Goal: Transaction & Acquisition: Book appointment/travel/reservation

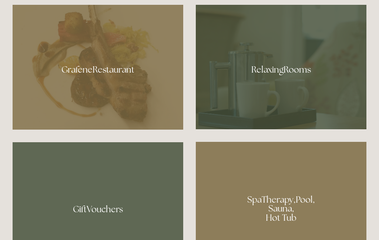
scroll to position [423, 0]
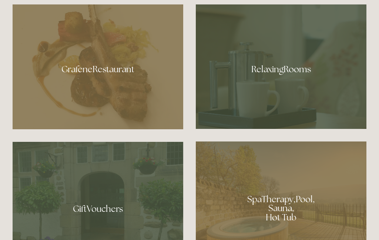
click at [111, 93] on div at bounding box center [98, 66] width 171 height 125
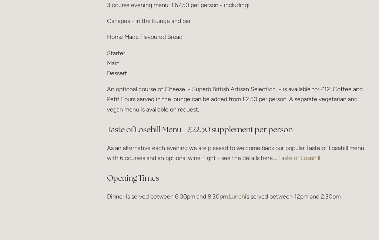
scroll to position [966, 0]
click at [313, 154] on link "Taste of Losehill" at bounding box center [299, 157] width 42 height 7
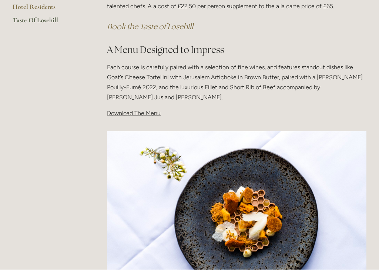
scroll to position [205, 0]
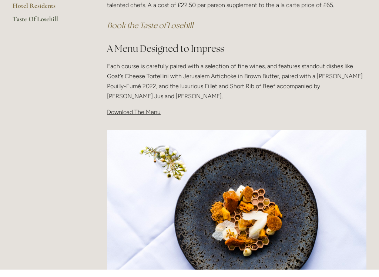
click at [138, 116] on span "Download The Menu" at bounding box center [134, 119] width 54 height 7
click at [137, 115] on p "Download The Menu" at bounding box center [236, 119] width 259 height 10
click at [126, 116] on span "Download The Menu" at bounding box center [134, 119] width 54 height 7
click at [138, 116] on span "Download The Menu" at bounding box center [134, 119] width 54 height 7
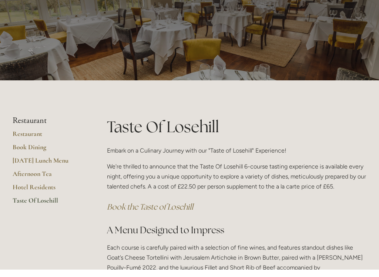
scroll to position [24, 0]
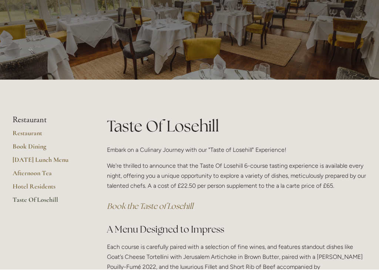
click at [26, 136] on link "Restaurant" at bounding box center [48, 142] width 71 height 13
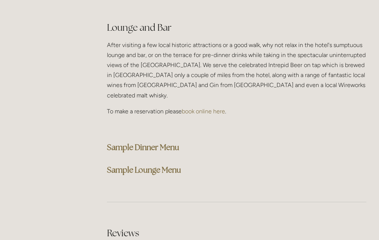
scroll to position [1870, 0]
click at [171, 142] on strong "Sample Dinner Menu" at bounding box center [143, 147] width 72 height 10
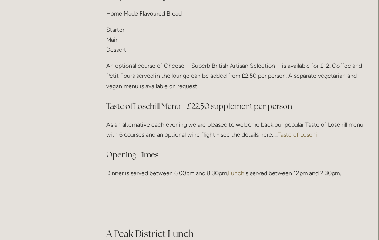
scroll to position [988, 0]
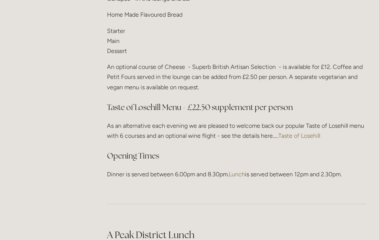
click at [306, 132] on link "Taste of Losehill" at bounding box center [299, 135] width 42 height 7
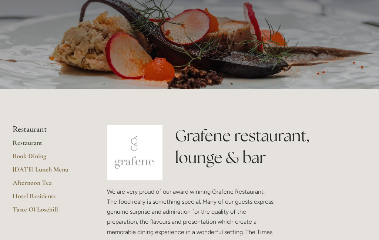
scroll to position [69, 0]
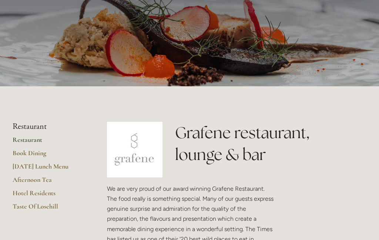
click at [37, 152] on link "Book Dining" at bounding box center [48, 155] width 71 height 13
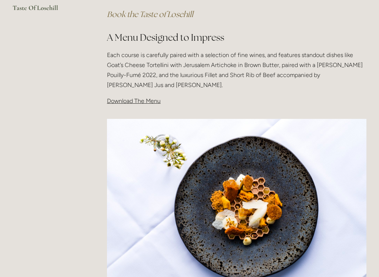
scroll to position [218, 0]
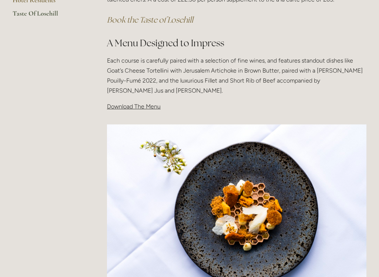
click at [137, 107] on span "Download The Menu" at bounding box center [134, 106] width 54 height 7
click at [127, 105] on span "Download The Menu" at bounding box center [134, 106] width 54 height 7
click at [124, 110] on div "Taste Of Losehill Embark on a Culinary Journey with our "Taste of Losehill" Exp…" at bounding box center [237, 23] width 272 height 189
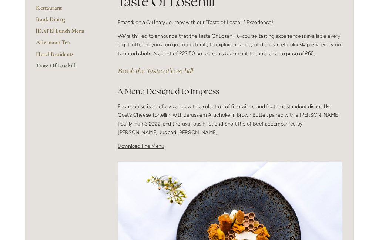
scroll to position [155, 0]
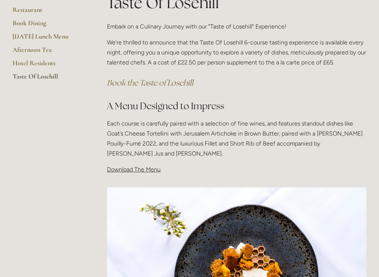
click at [169, 81] on em "Book the Taste of Losehill" at bounding box center [150, 83] width 86 height 10
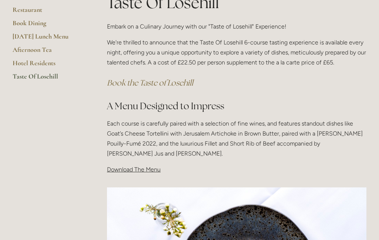
click at [133, 166] on span "Download The Menu" at bounding box center [134, 169] width 54 height 7
click at [129, 166] on span "Download The Menu" at bounding box center [134, 169] width 54 height 7
click at [127, 166] on span "Download The Menu" at bounding box center [134, 169] width 54 height 7
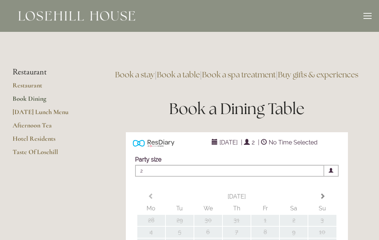
type input "Any Area"
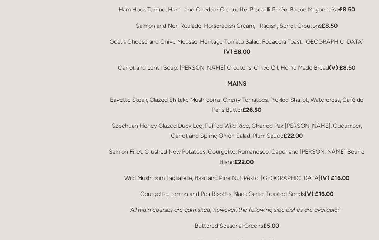
scroll to position [1306, 0]
